Goal: Information Seeking & Learning: Learn about a topic

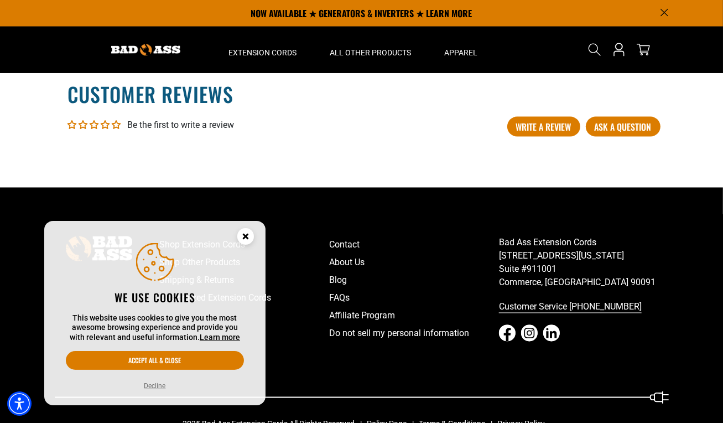
scroll to position [1643, 0]
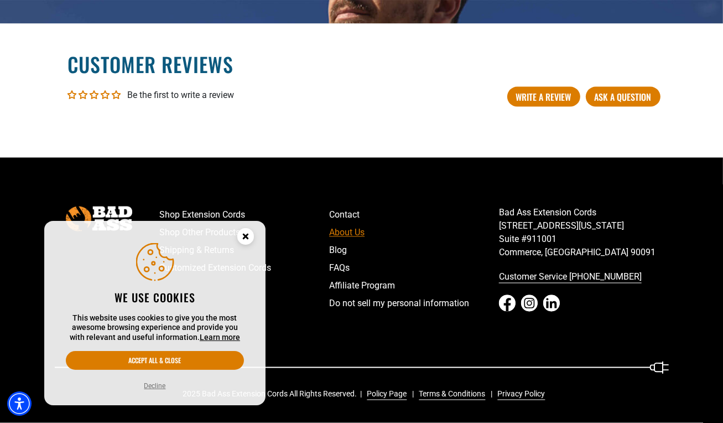
click at [352, 230] on link "About Us" at bounding box center [414, 233] width 170 height 18
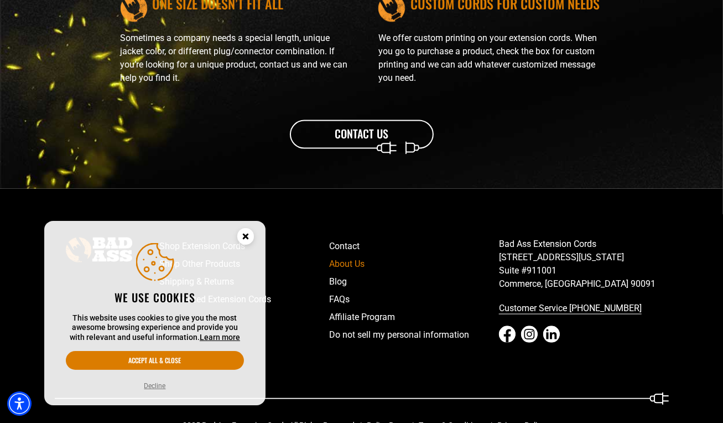
scroll to position [1363, 0]
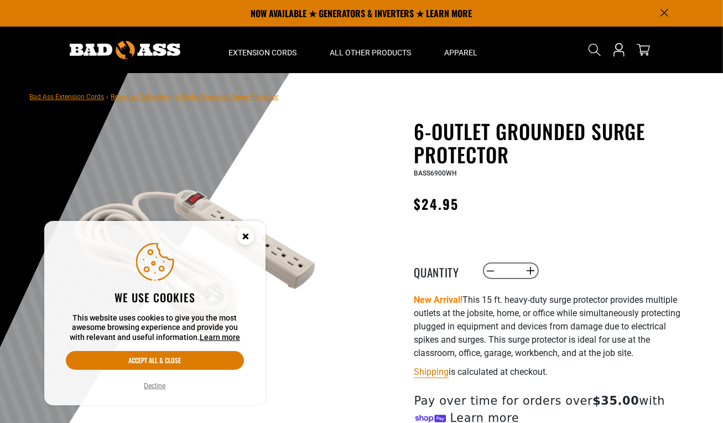
scroll to position [1643, 0]
